Goal: Task Accomplishment & Management: Complete application form

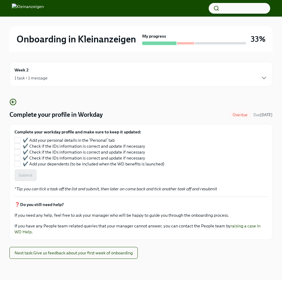
click at [44, 115] on h4 "Complete your profile in Workday" at bounding box center [56, 114] width 94 height 9
click at [21, 138] on label "✔️ Add your personal details in the ‘Personal’ tab" at bounding box center [90, 140] width 150 height 6
click at [20, 138] on input "✔️ Add your personal details in the ‘Personal’ tab" at bounding box center [17, 139] width 5 height 5
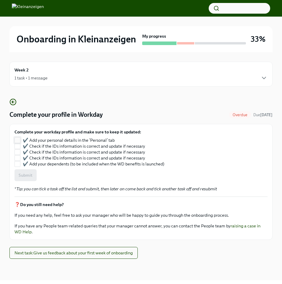
checkbox input "true"
click at [19, 147] on input "✔️ Check if the IDs information is correct and update if necessary" at bounding box center [17, 145] width 5 height 5
checkbox input "true"
click at [18, 152] on input "✔️ Check if the IDs information is correct and update if necessary" at bounding box center [17, 151] width 5 height 5
checkbox input "true"
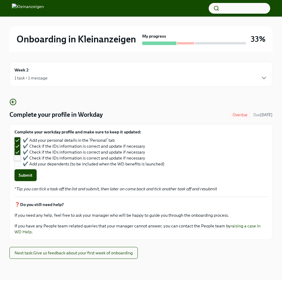
click at [18, 160] on input "✔️ Check if the IDs information is correct and update if necessary" at bounding box center [17, 157] width 5 height 5
checkbox input "true"
click at [17, 164] on input "✔️ Add your dependents (to be included when the WD benefits is launched)" at bounding box center [17, 163] width 5 height 5
checkbox input "true"
click at [25, 175] on span "Submit" at bounding box center [26, 175] width 14 height 6
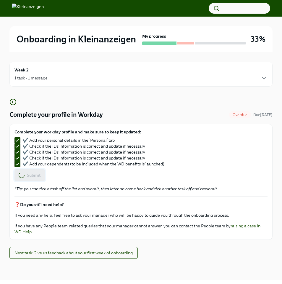
checkbox input "false"
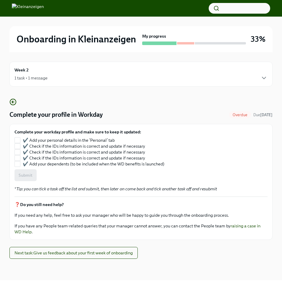
checkbox input "true"
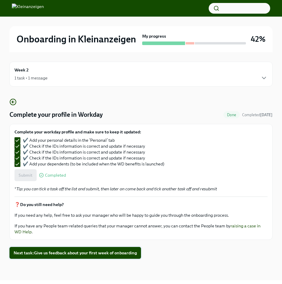
click at [51, 251] on span "Next task : Give us feedback about your first week of onboarding" at bounding box center [75, 253] width 123 height 6
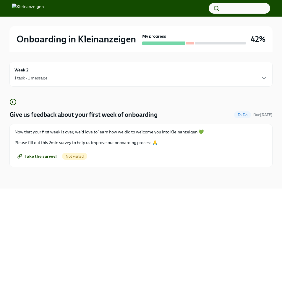
click at [67, 140] on p "Please fill out this 2min survey to help us improve our onboarding process 🙏" at bounding box center [141, 142] width 253 height 6
click at [41, 158] on span "Take the survey!" at bounding box center [38, 156] width 38 height 6
click at [77, 159] on div "Take the survey! Completed" at bounding box center [53, 156] width 76 height 12
click at [264, 74] on icon "button" at bounding box center [264, 77] width 7 height 7
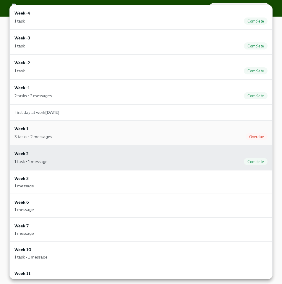
click at [211, 136] on div "3 tasks • 2 messages Overdue" at bounding box center [141, 136] width 253 height 7
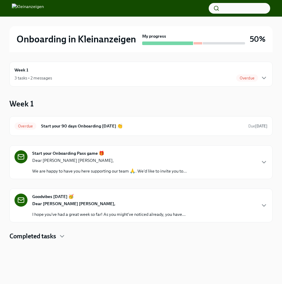
click at [157, 168] on p "We are happy to have you here supporting our team 🙏. We'd like to invite you to…" at bounding box center [109, 171] width 155 height 6
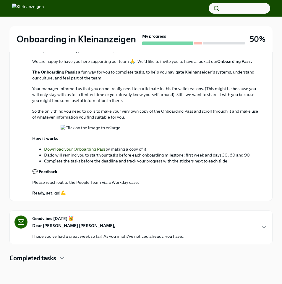
scroll to position [287, 0]
click at [129, 239] on div "Goodvibes [DATE] 🥳 Dear [PERSON_NAME] [PERSON_NAME], I hope you've had a great …" at bounding box center [140, 227] width 263 height 34
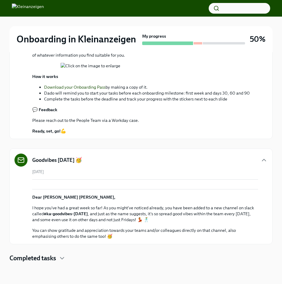
scroll to position [435, 0]
click at [45, 260] on h4 "Completed tasks" at bounding box center [32, 257] width 47 height 9
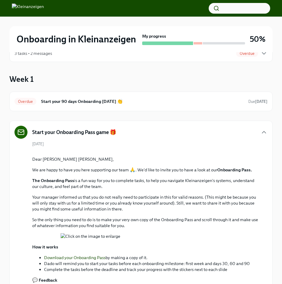
scroll to position [0, 0]
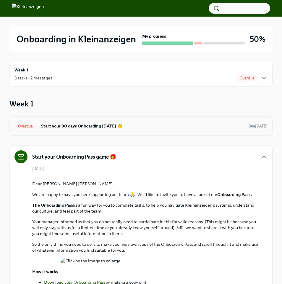
click at [55, 127] on h6 "Start your 90 days Onboarding [DATE] 👏" at bounding box center [142, 126] width 203 height 7
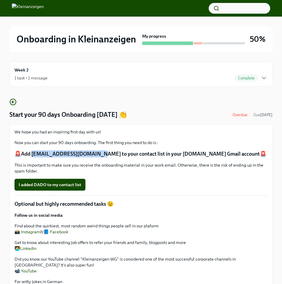
drag, startPoint x: 94, startPoint y: 154, endPoint x: 32, endPoint y: 153, distance: 61.6
click at [32, 153] on p "🚨Add [EMAIL_ADDRESS][DOMAIN_NAME] to your contact list in your [DOMAIN_NAME] Gm…" at bounding box center [141, 153] width 253 height 7
copy p "[EMAIL_ADDRESS][DOMAIN_NAME]"
